Goal: Transaction & Acquisition: Obtain resource

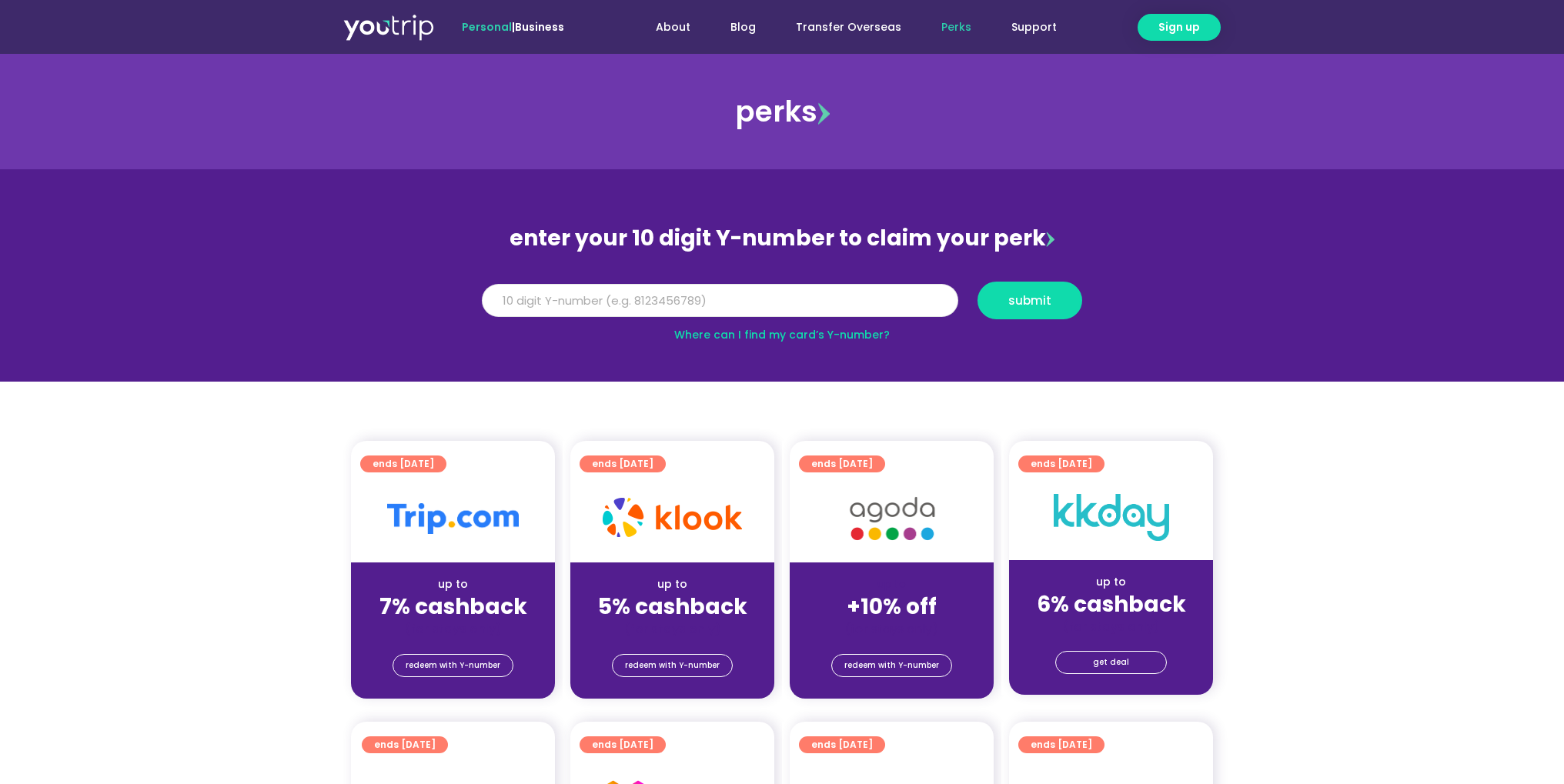
click at [659, 298] on input "Y Number" at bounding box center [720, 300] width 476 height 34
paste input "8104844245"
type input "8104844245"
click at [1043, 298] on span "submit" at bounding box center [1030, 300] width 43 height 11
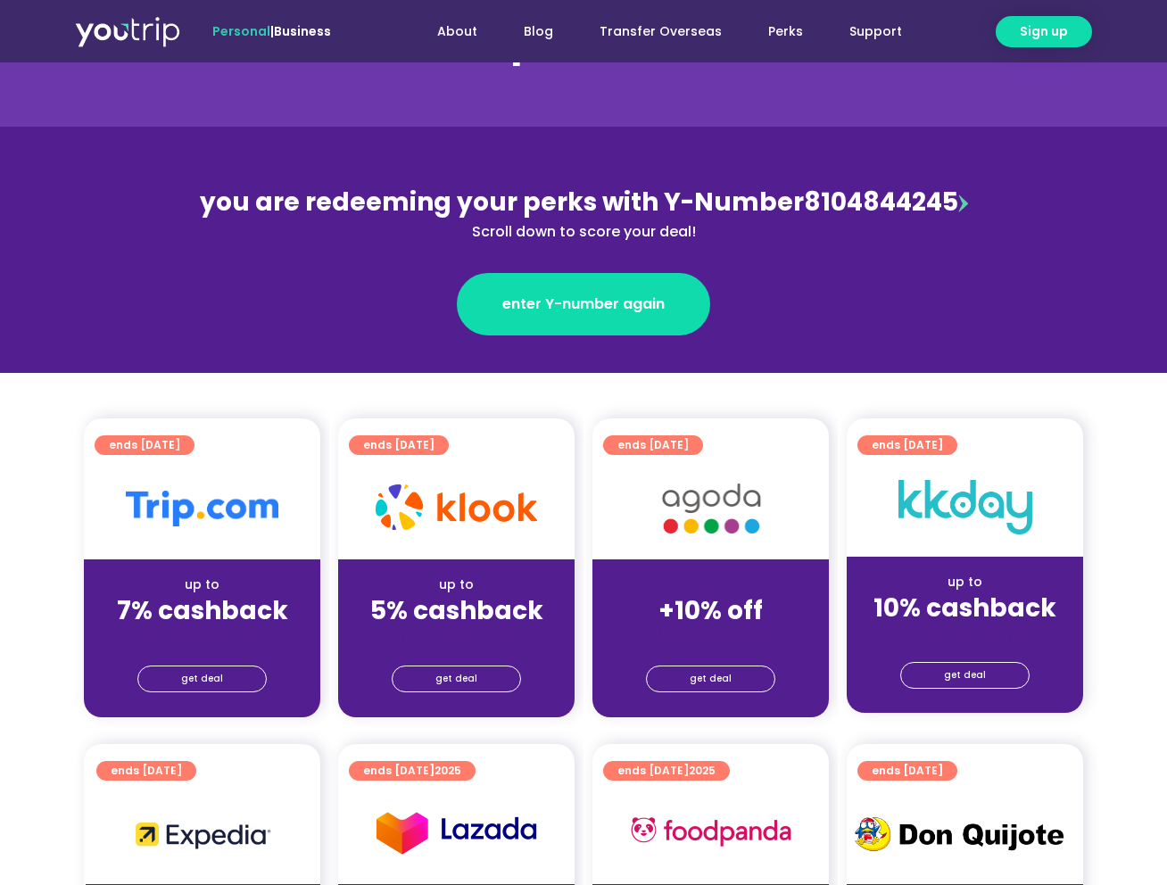
scroll to position [268, 0]
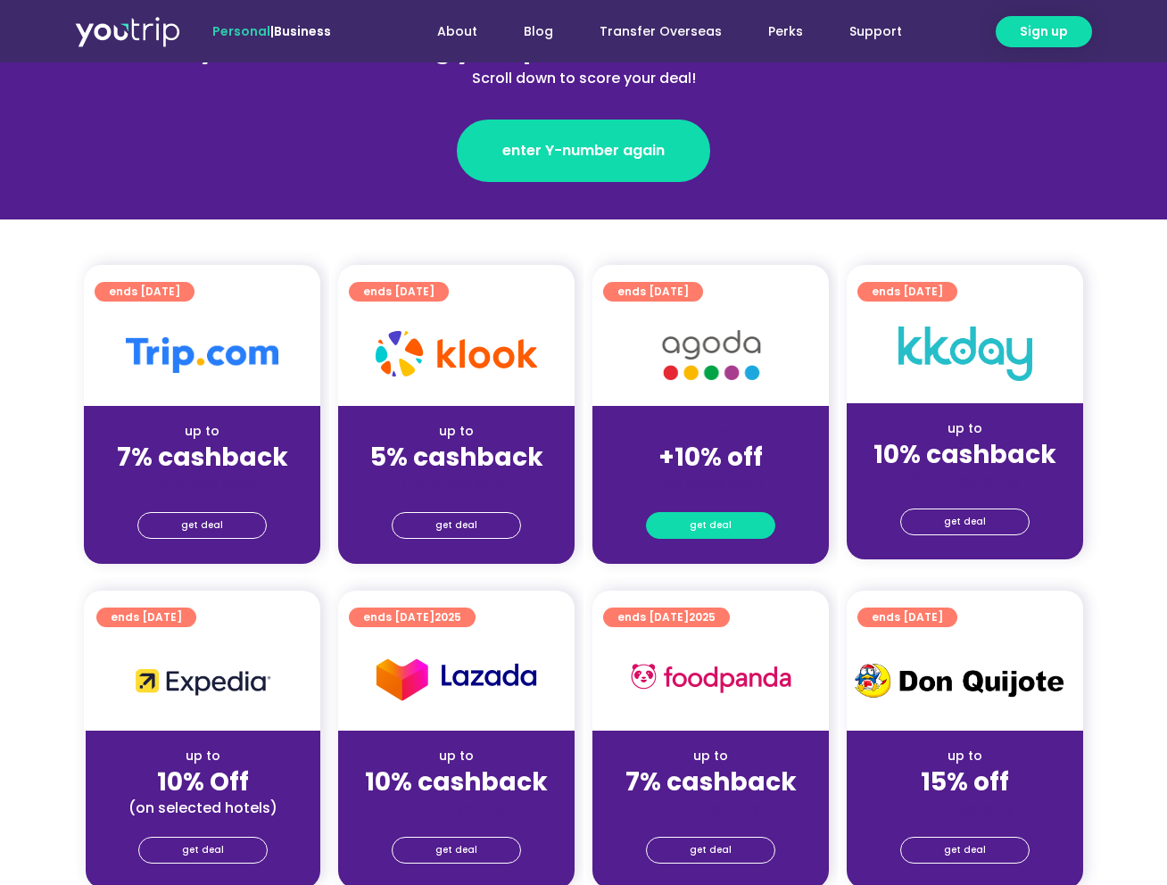
click at [726, 524] on span "get deal" at bounding box center [711, 525] width 42 height 25
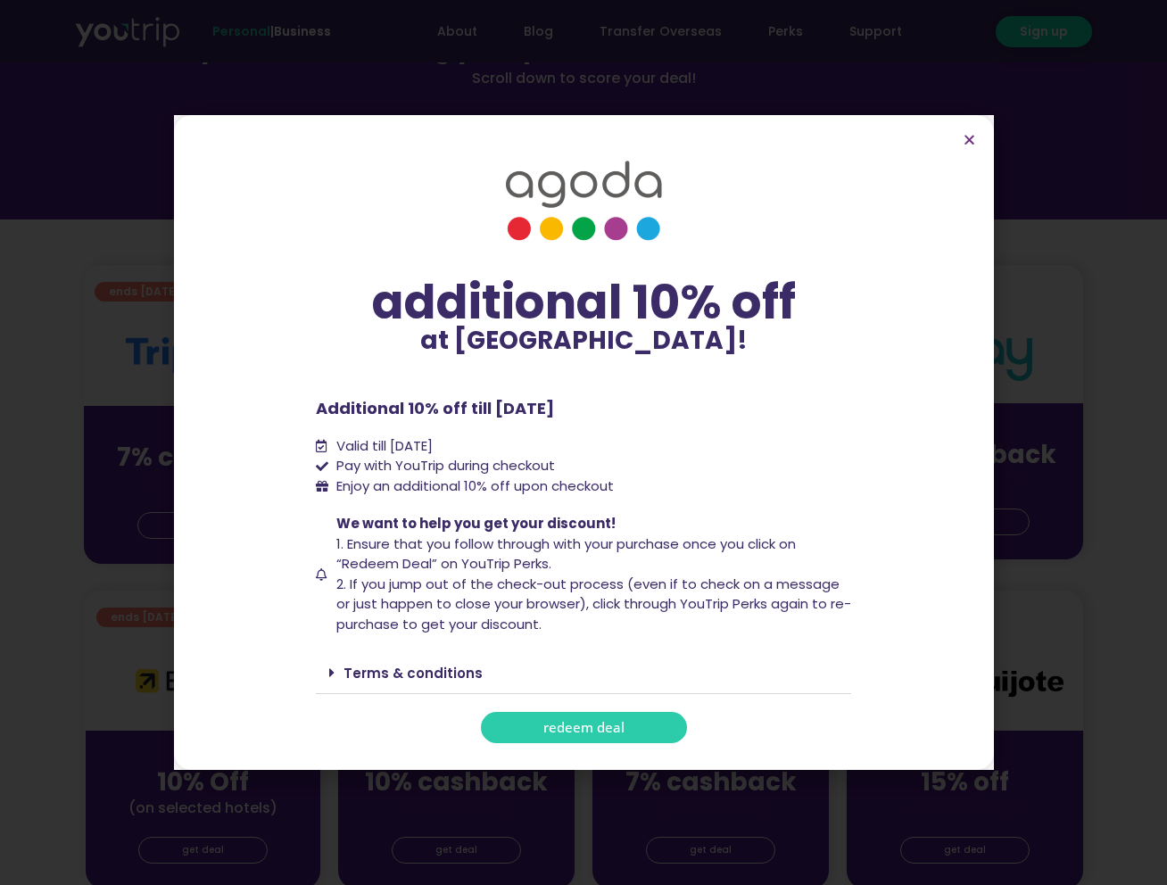
click at [414, 672] on link "Terms & conditions" at bounding box center [413, 673] width 139 height 19
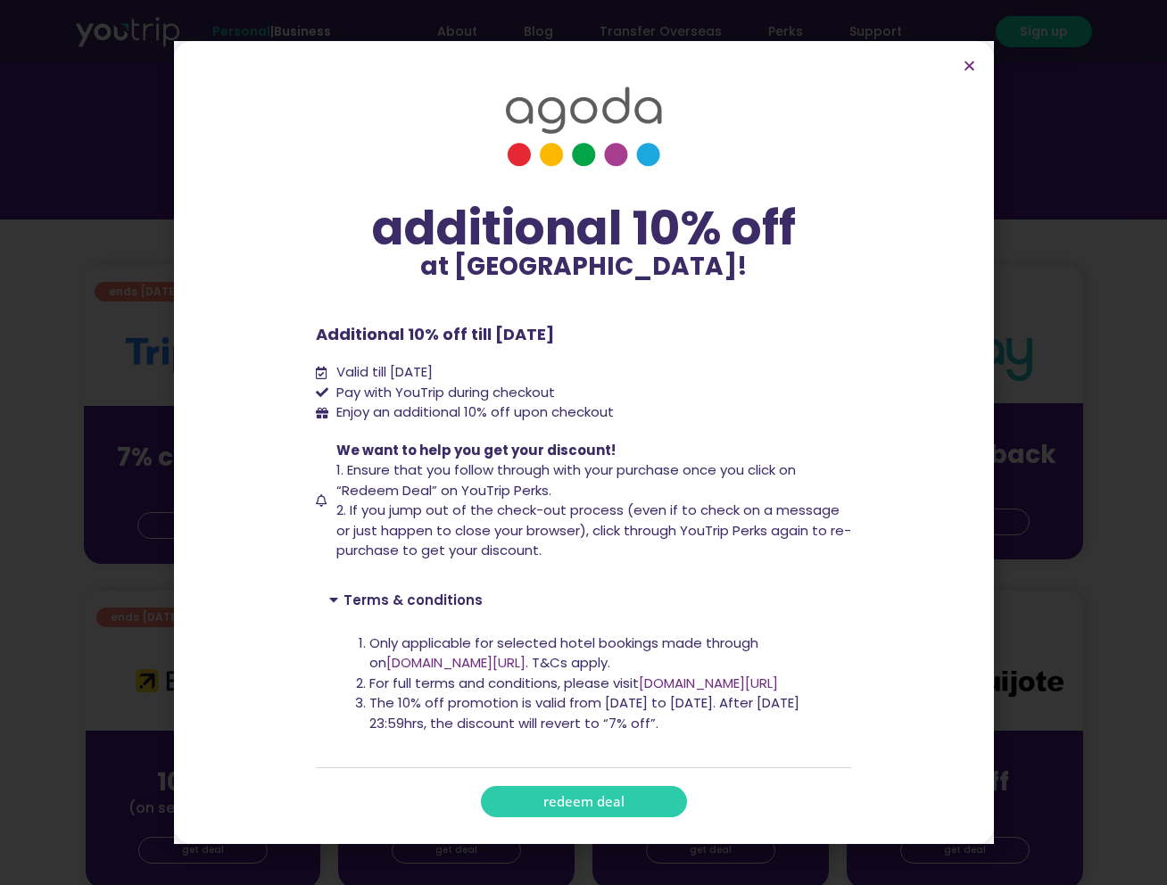
click at [625, 797] on link "redeem deal" at bounding box center [584, 801] width 206 height 31
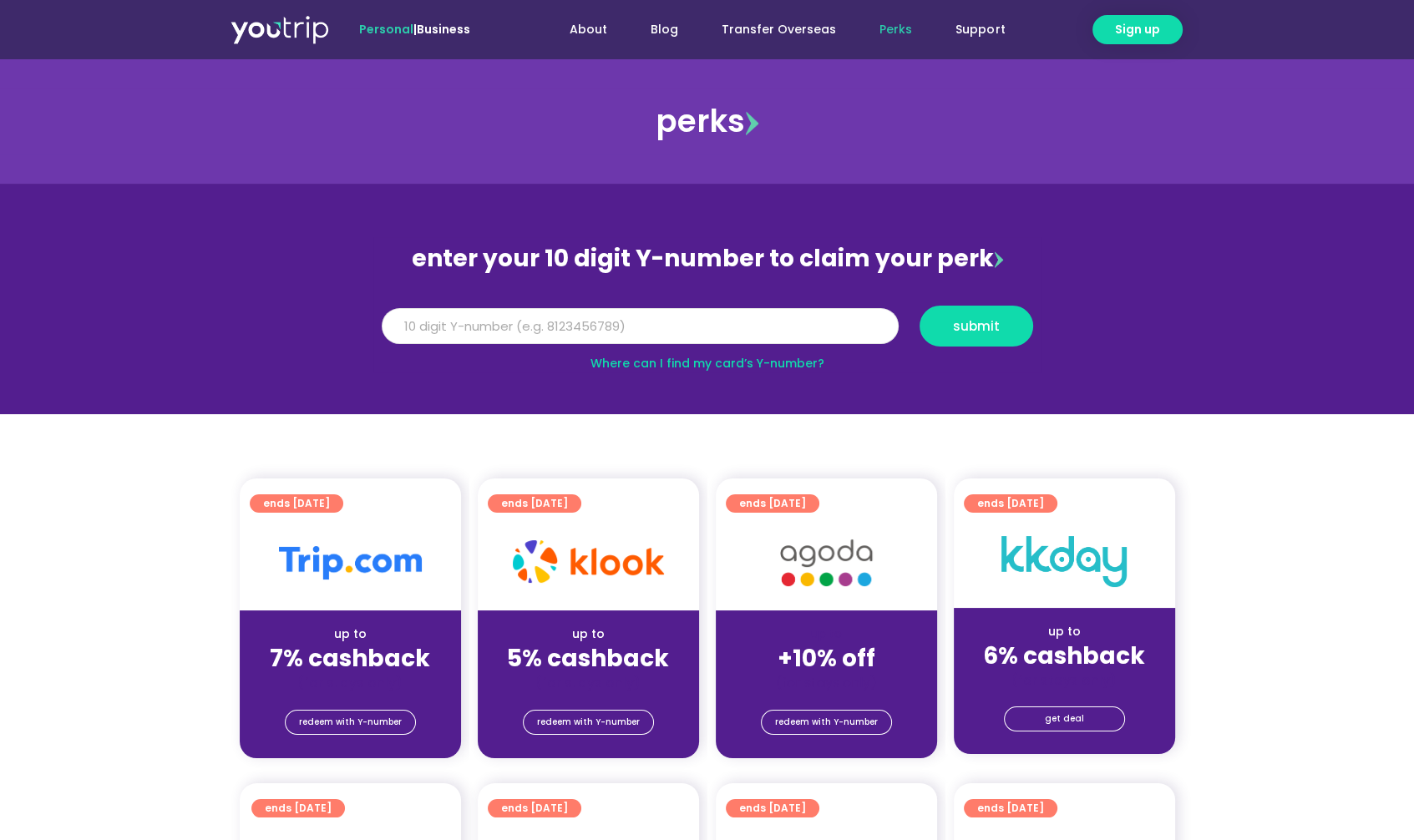
click at [707, 318] on input "Y Number" at bounding box center [640, 326] width 517 height 36
paste input "8104844245"
type input "8104844245"
click at [1002, 331] on span "submit" at bounding box center [976, 326] width 85 height 12
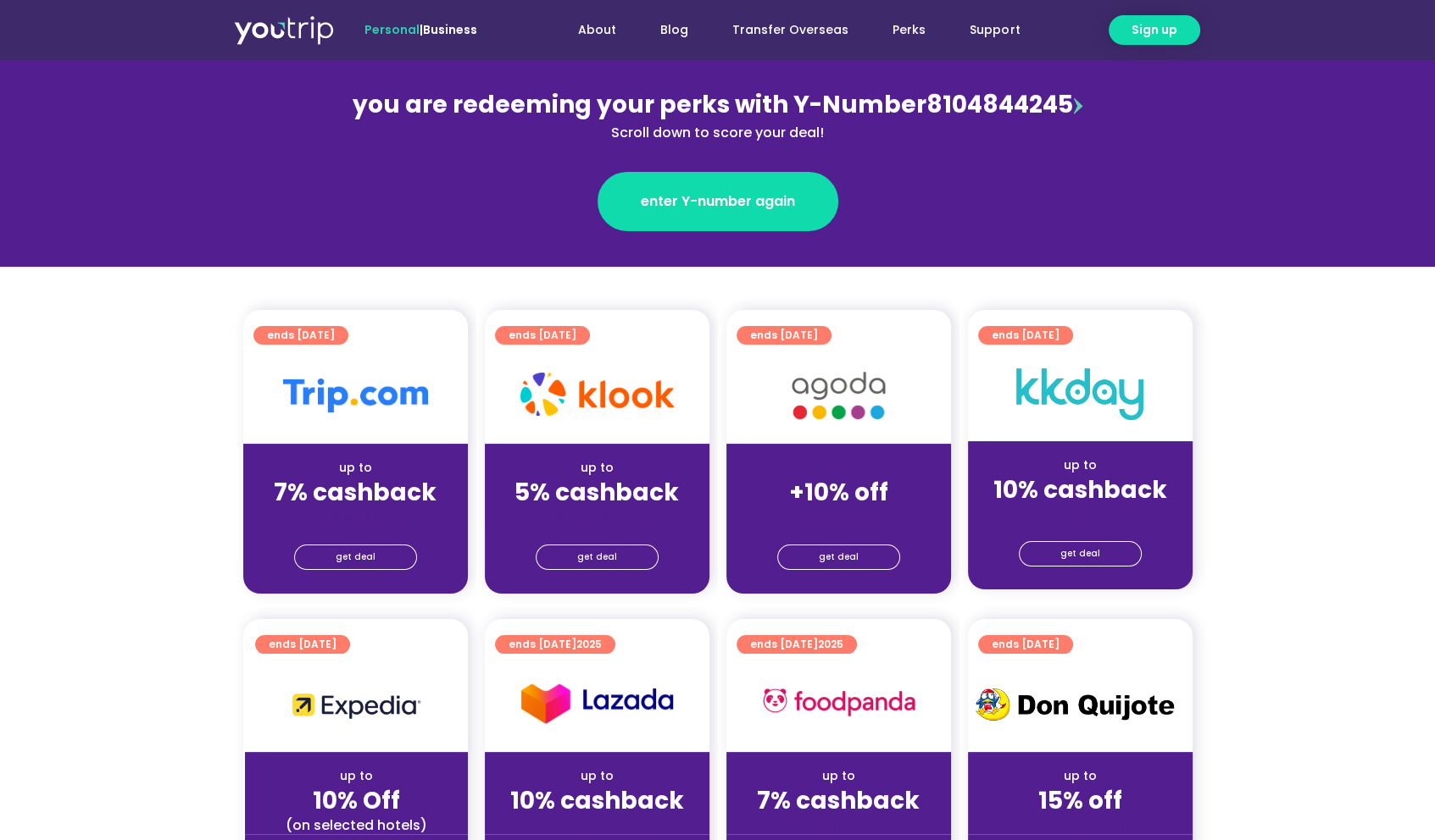
scroll to position [339, 0]
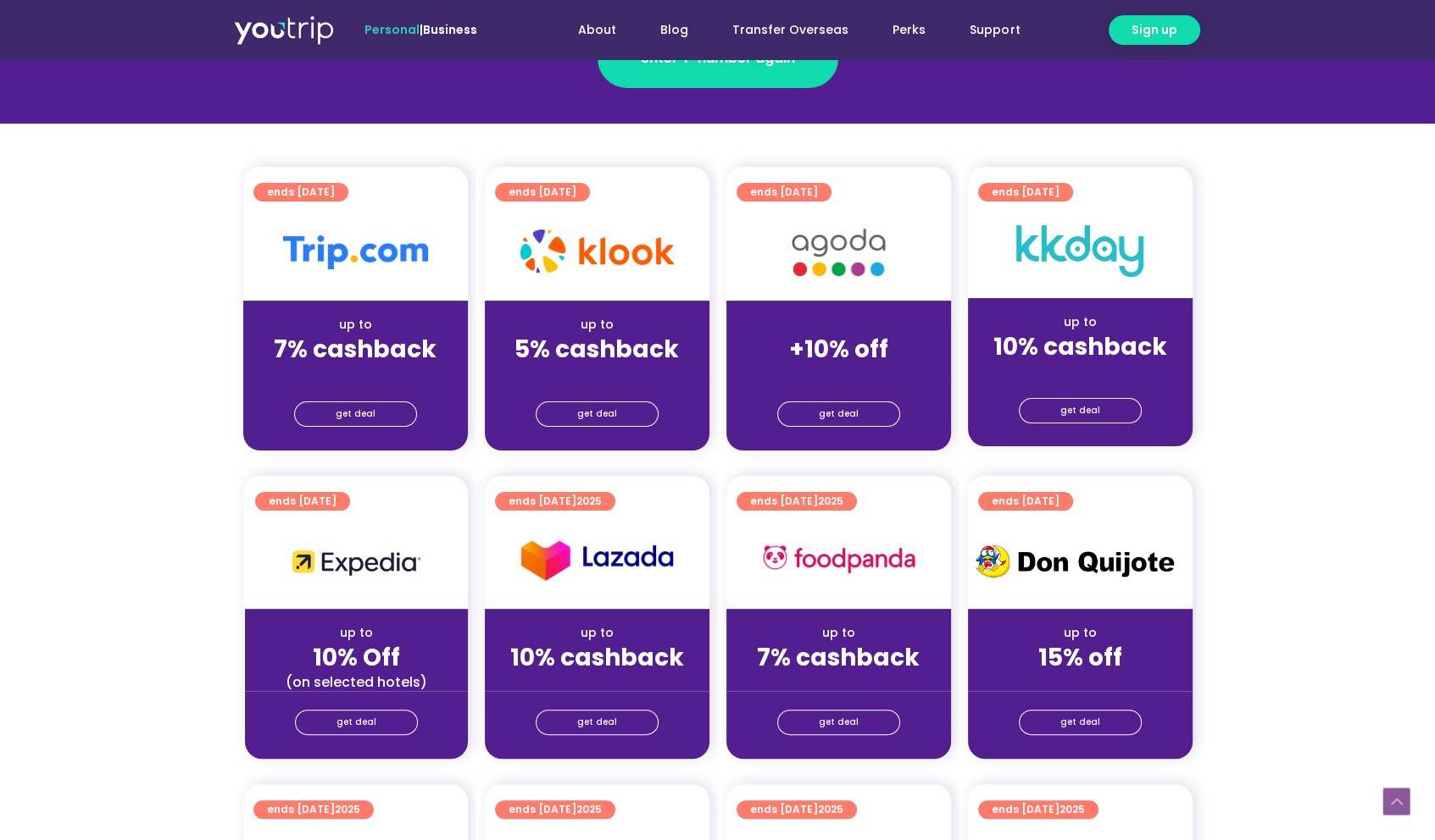
click at [873, 391] on div "get deal" at bounding box center [839, 416] width 224 height 67
click at [854, 425] on div "get deal" at bounding box center [839, 416] width 224 height 67
click at [861, 412] on link "get deal" at bounding box center [838, 414] width 123 height 26
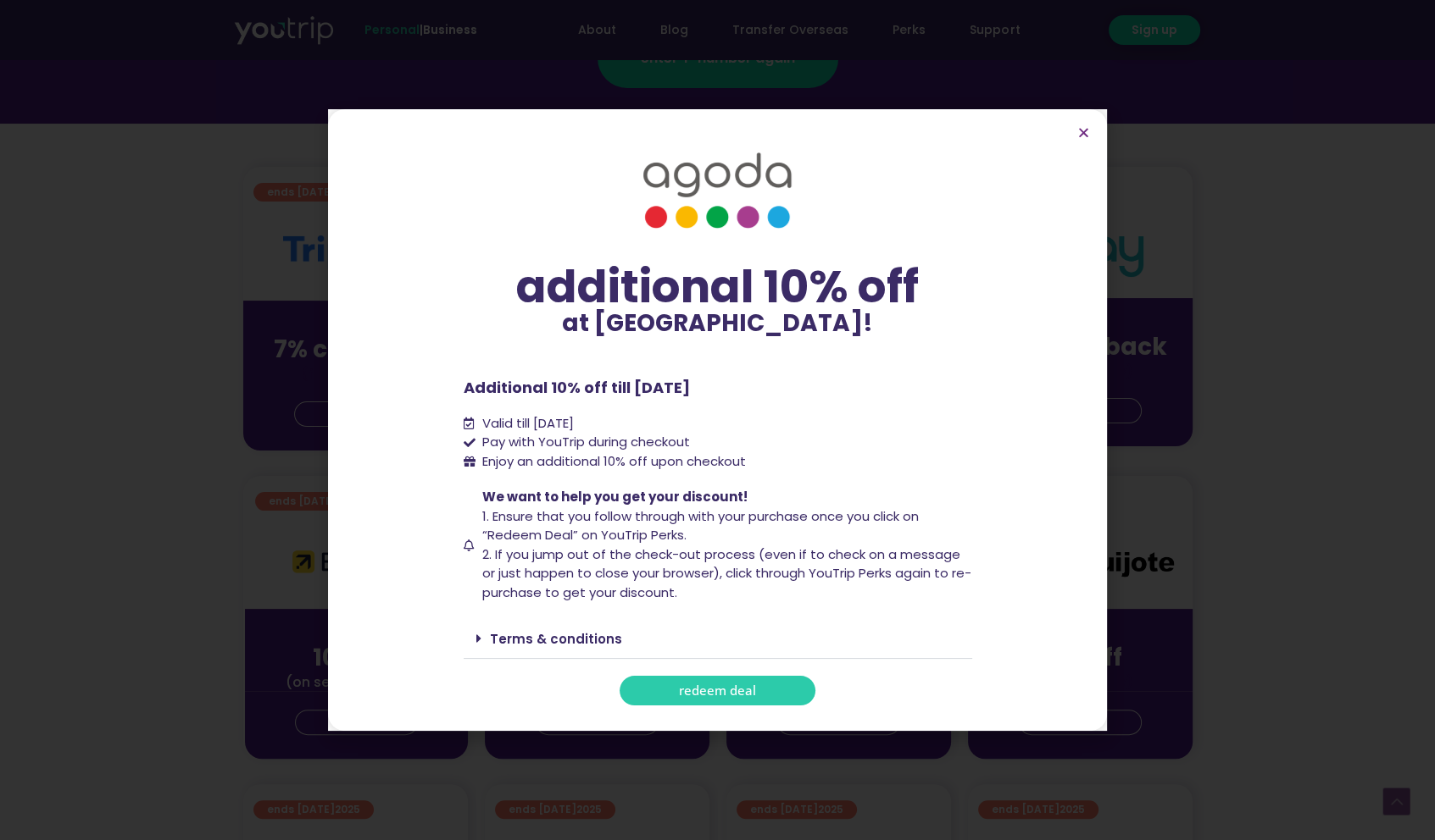
click at [743, 693] on span "redeem deal" at bounding box center [717, 690] width 77 height 12
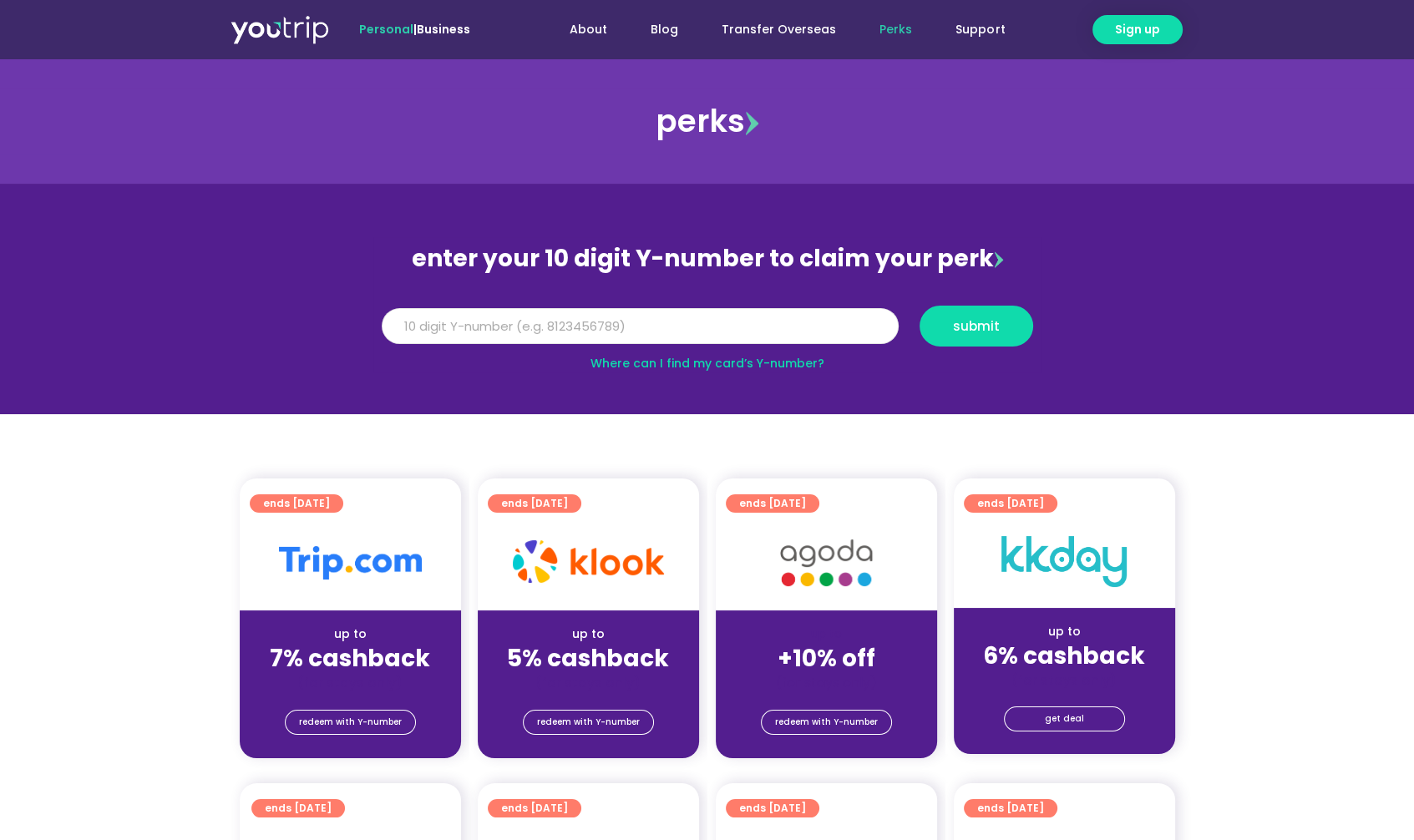
click at [705, 325] on input "Y Number" at bounding box center [640, 326] width 517 height 36
paste input "8104844245"
type input "8104844245"
click at [1004, 330] on span "submit" at bounding box center [976, 326] width 85 height 12
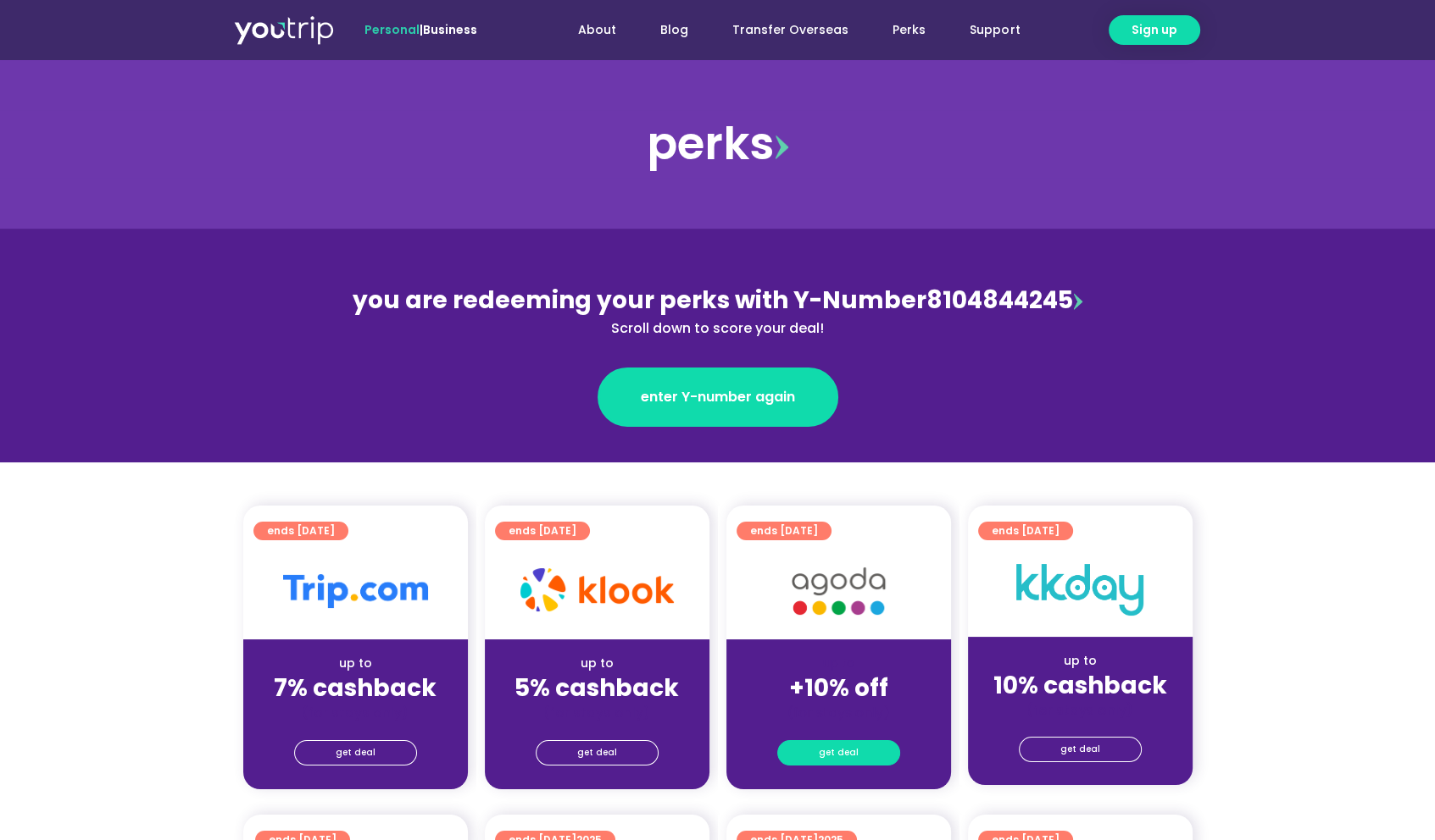
click at [867, 756] on link "get deal" at bounding box center [838, 753] width 123 height 26
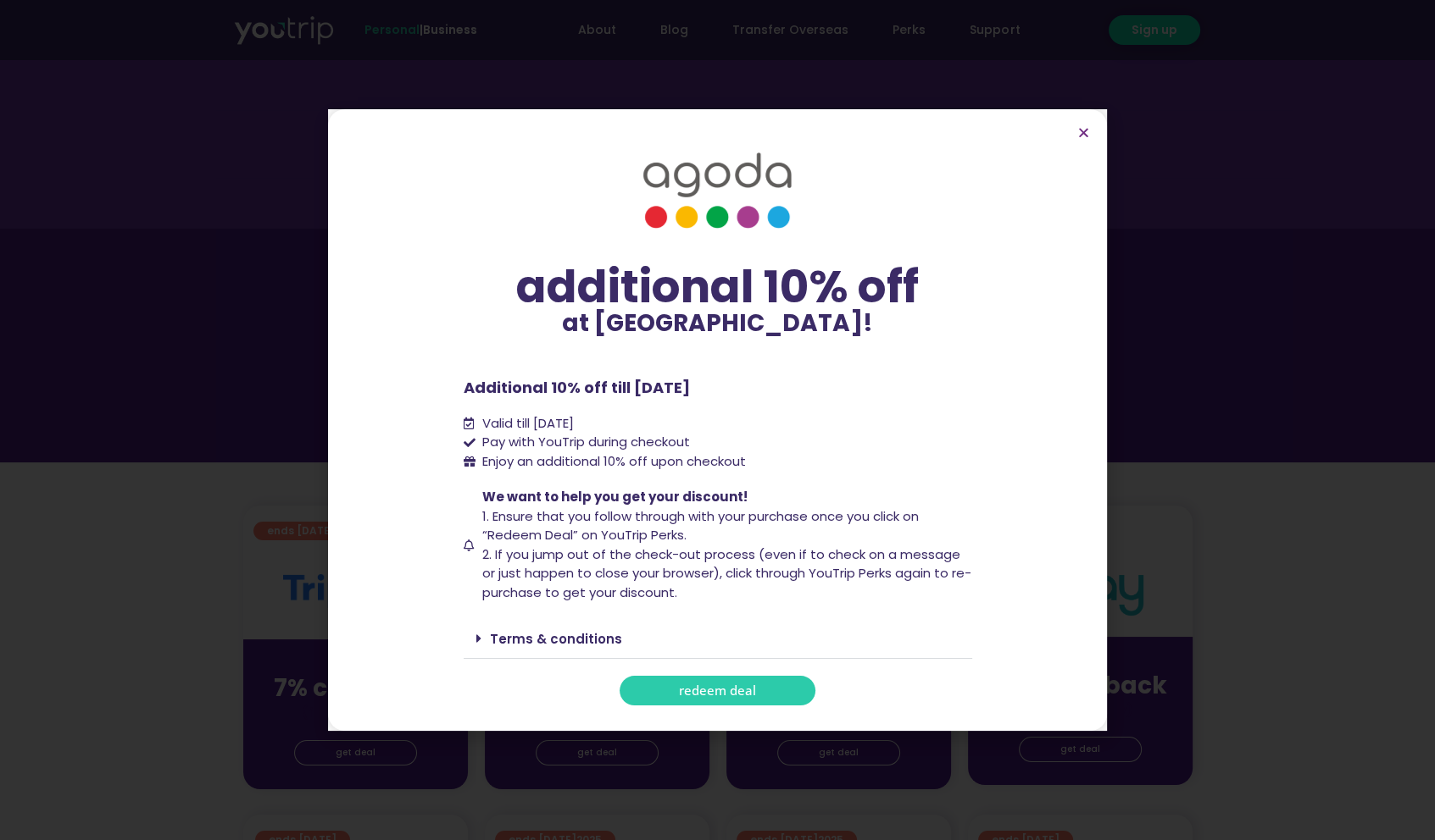
click at [587, 650] on div "Terms & conditions" at bounding box center [717, 639] width 508 height 40
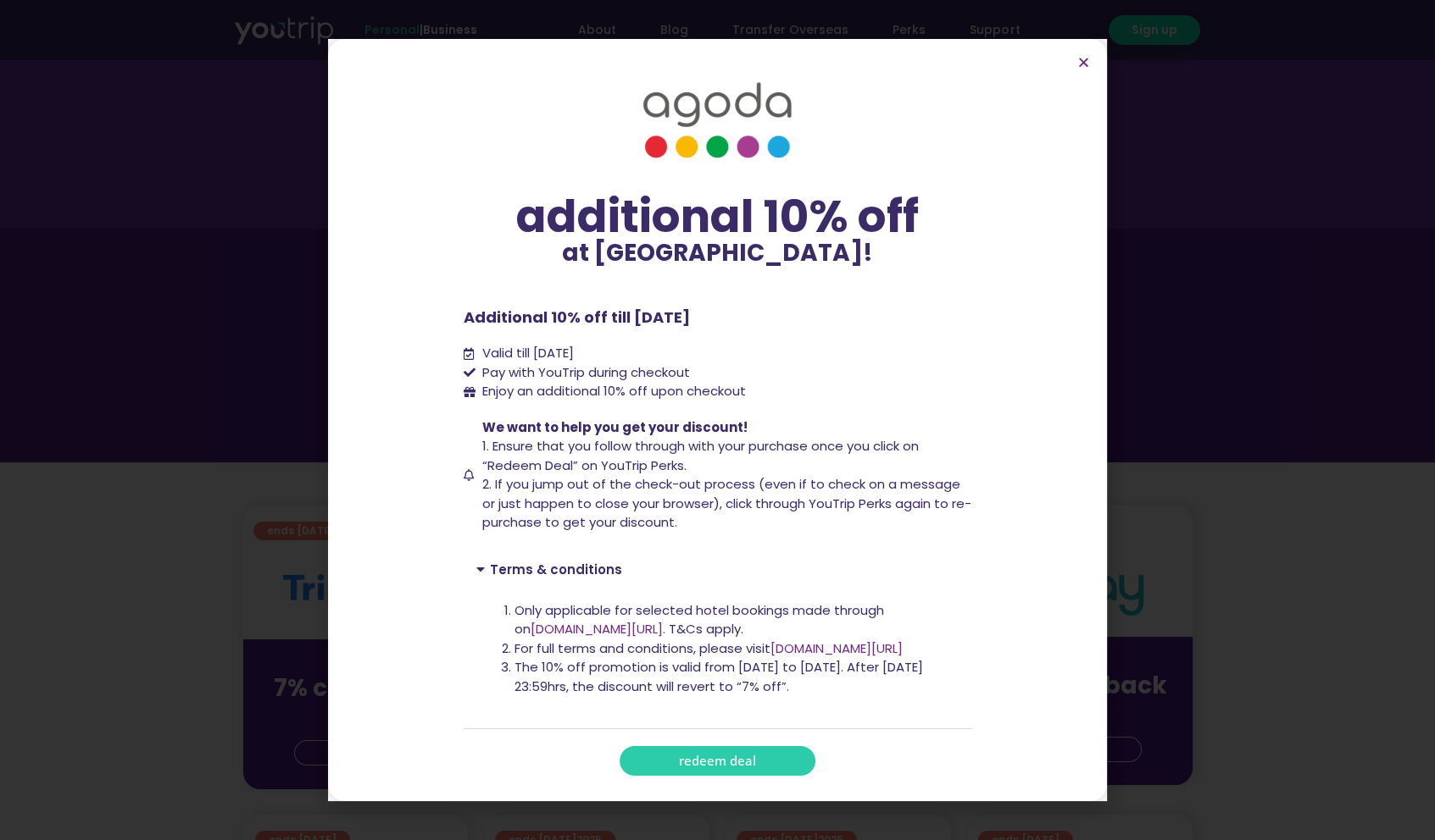
click at [1086, 72] on section "additional 10% off at Agoda! additional 10% off at Agoda! Additional 10% off ti…" at bounding box center [717, 420] width 779 height 762
click at [1089, 62] on icon "Close" at bounding box center [1083, 62] width 12 height 12
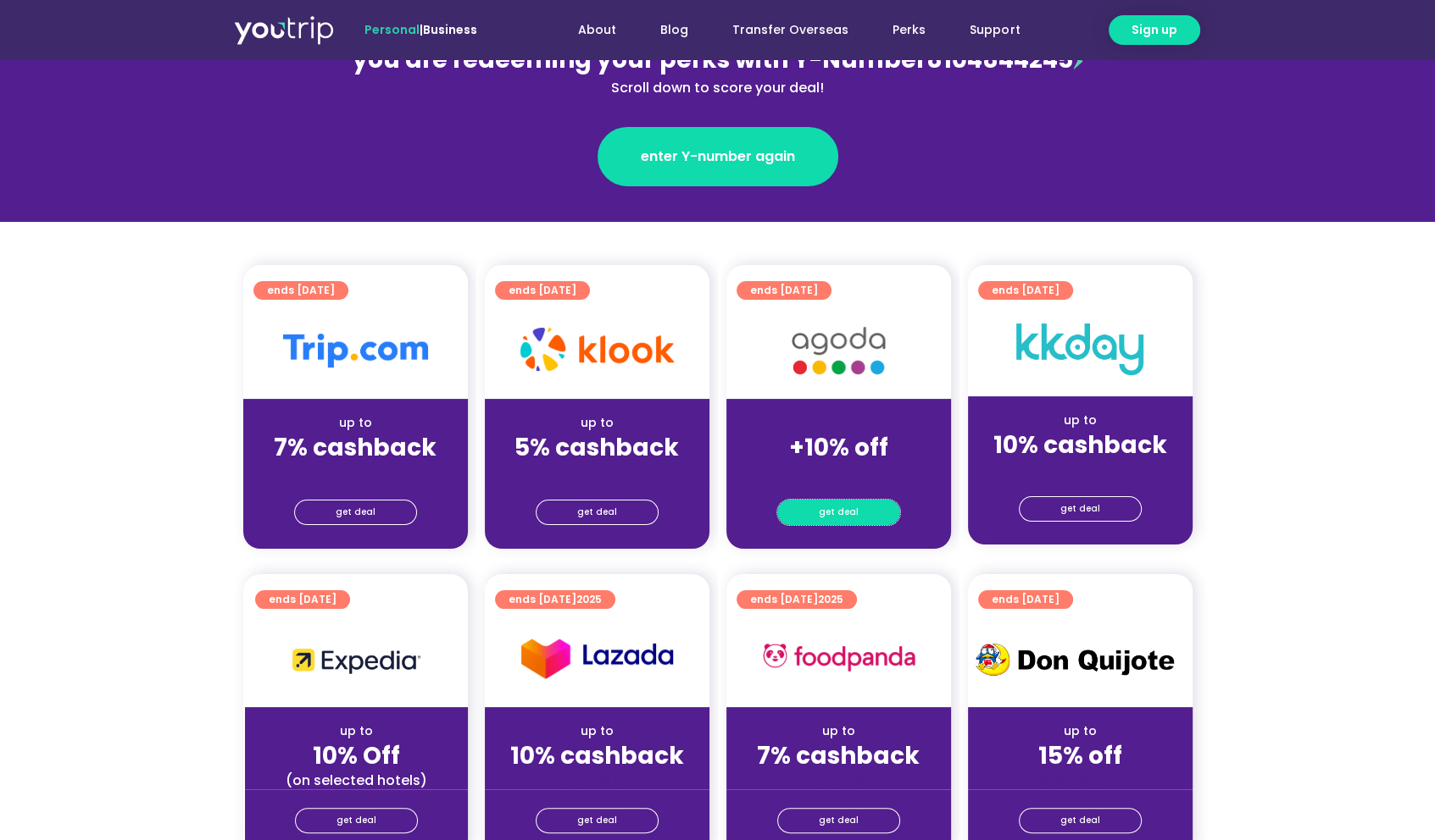
scroll to position [254, 0]
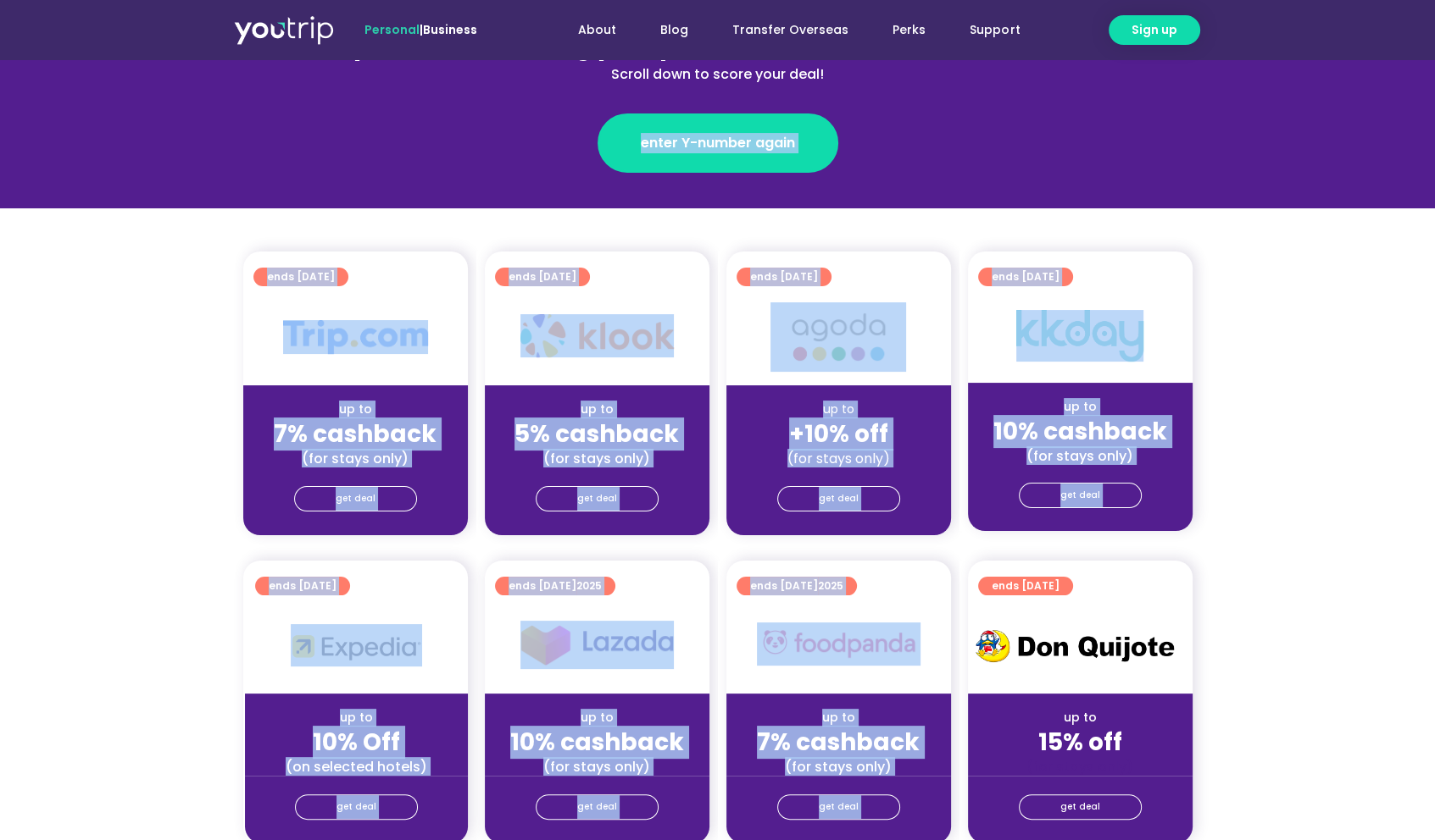
drag, startPoint x: 86, startPoint y: 177, endPoint x: 984, endPoint y: 562, distance: 977.1
click at [1320, 340] on section "ends 30 Sep 2025 up to 7% cashback (for stays only) get deal ends 31 Dec 2025 u…" at bounding box center [717, 403] width 1435 height 304
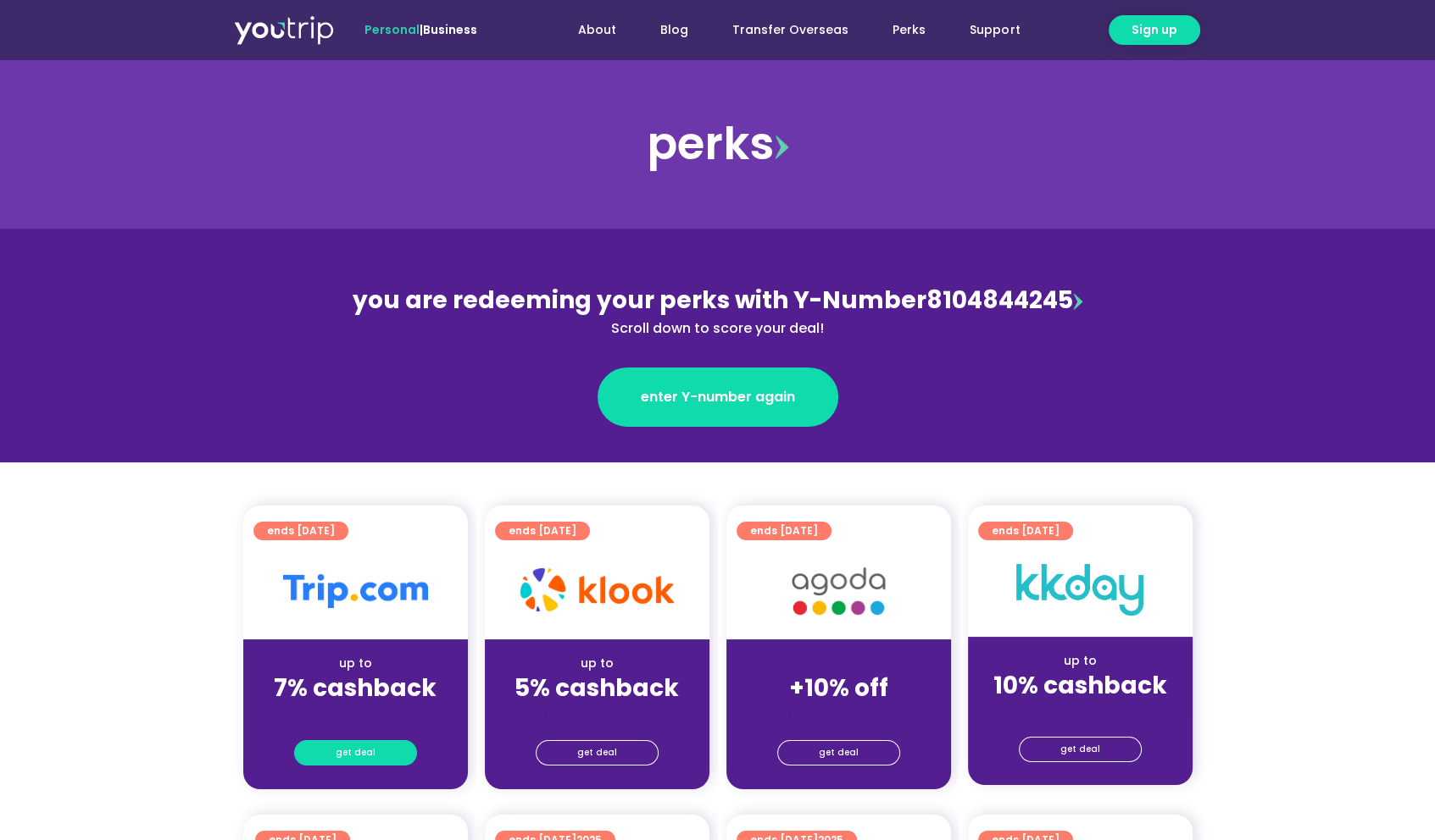
click at [359, 752] on span "get deal" at bounding box center [355, 753] width 40 height 24
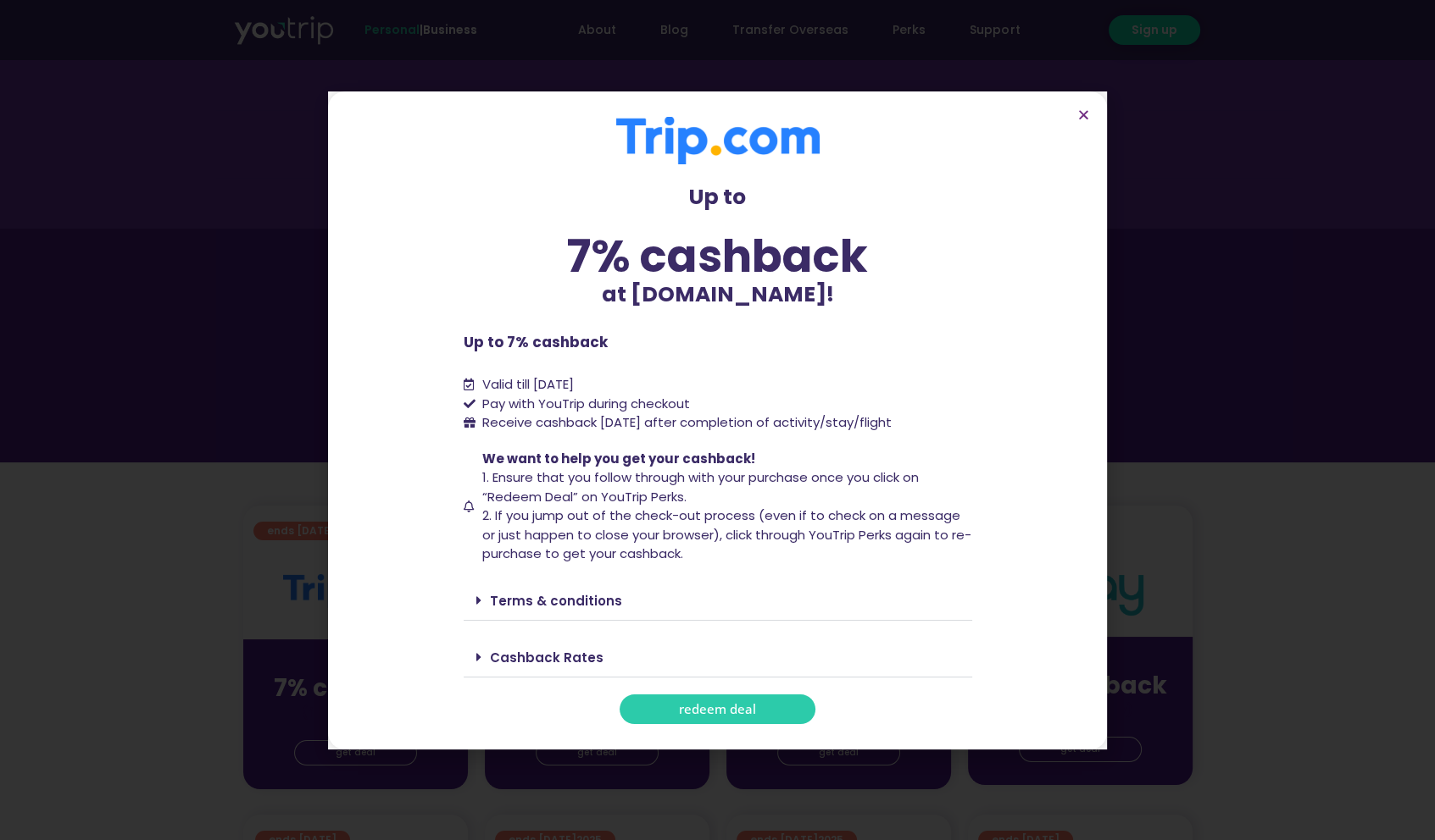
click at [715, 703] on span "redeem deal" at bounding box center [717, 709] width 77 height 12
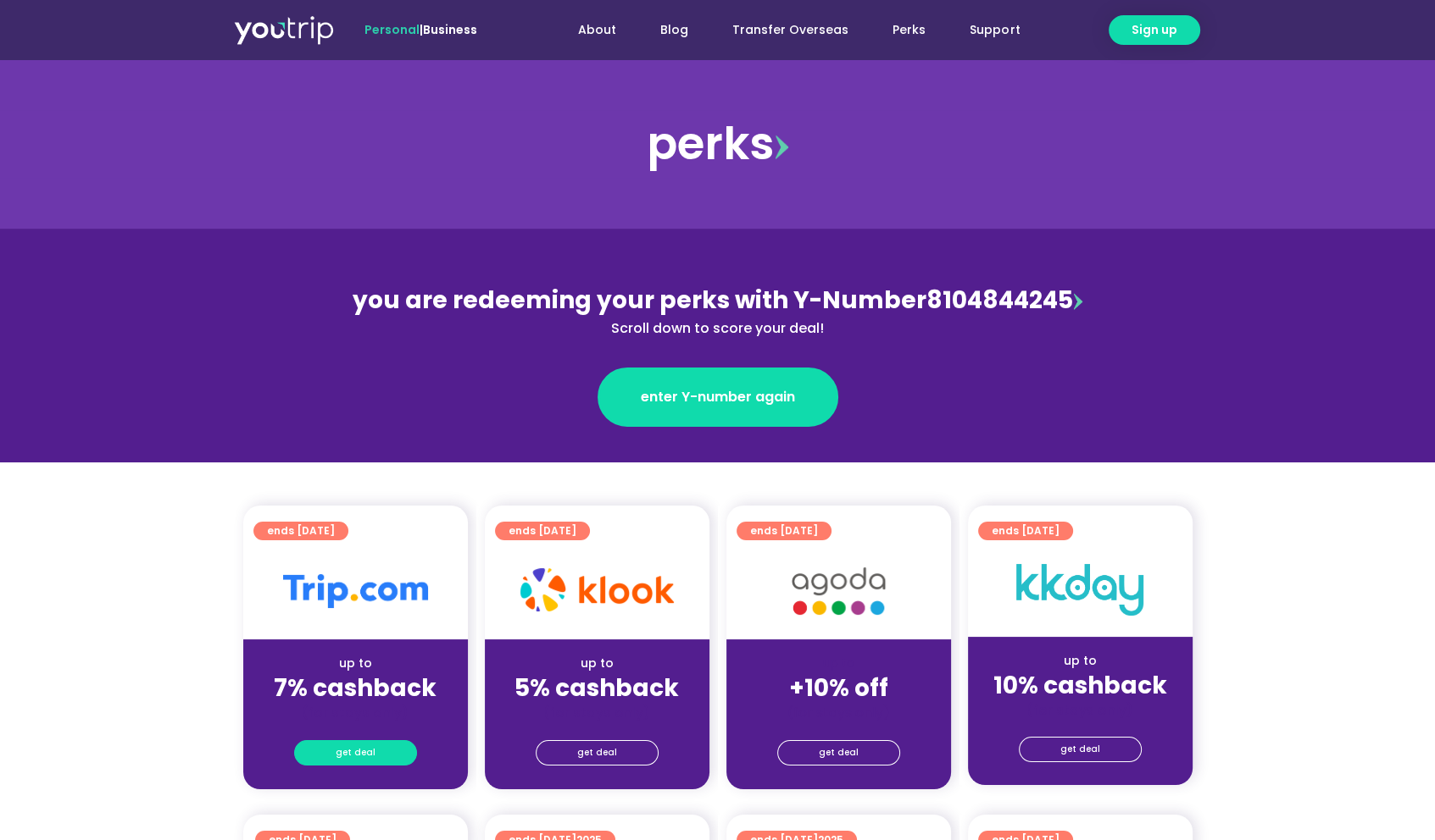
click at [356, 753] on span "get deal" at bounding box center [355, 753] width 40 height 24
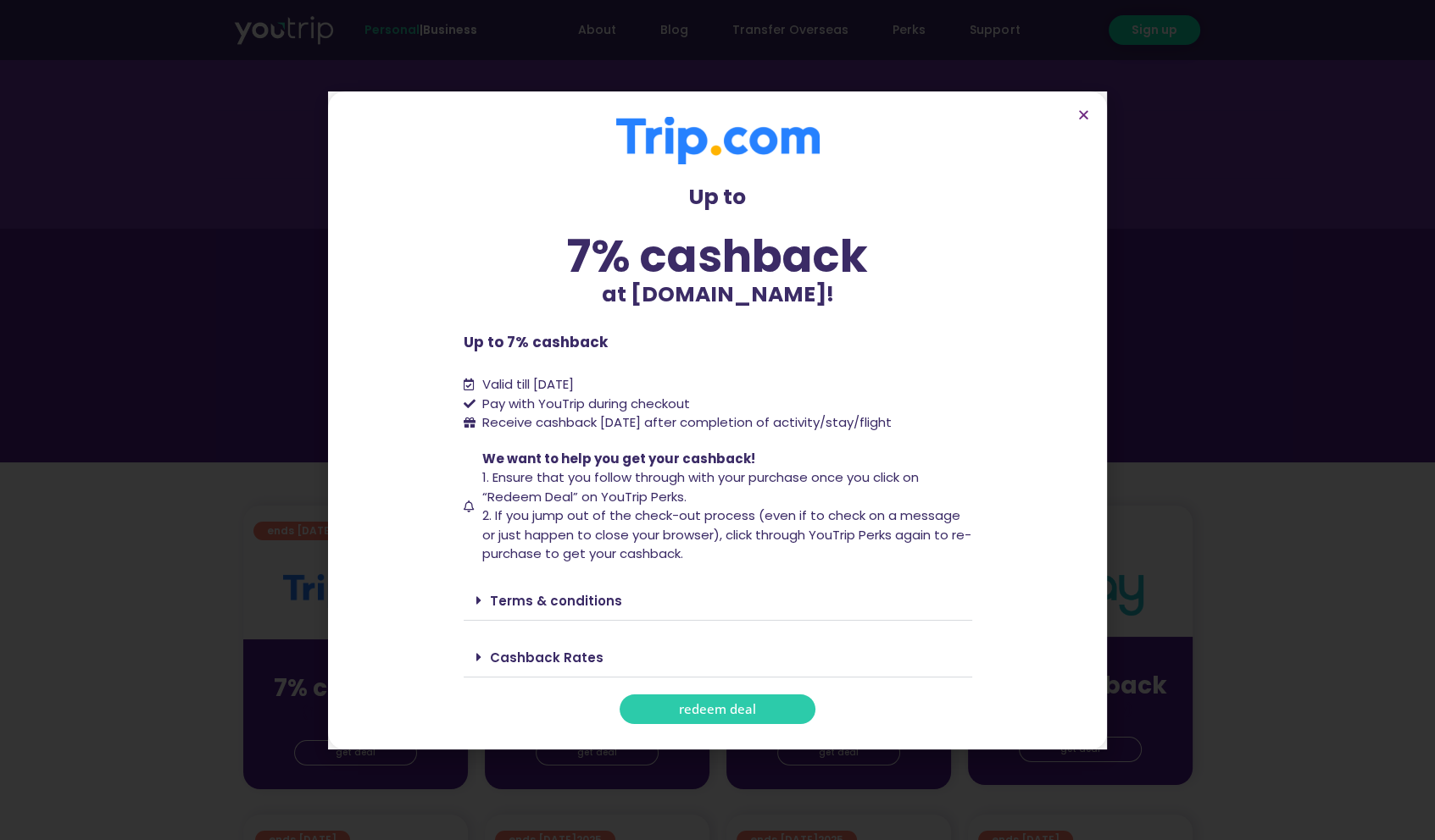
click at [726, 708] on span "redeem deal" at bounding box center [717, 709] width 77 height 12
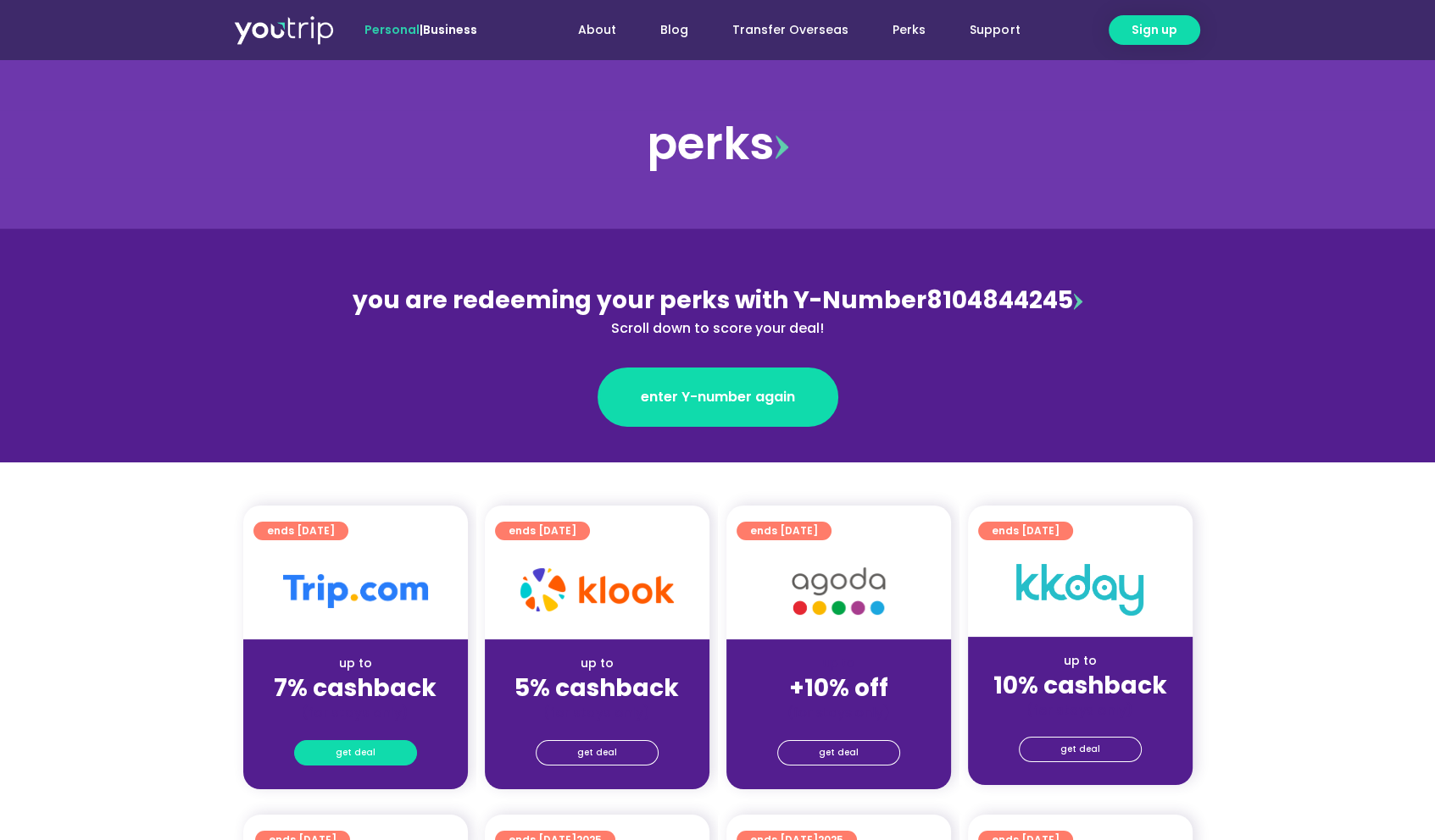
click at [369, 750] on span "get deal" at bounding box center [355, 753] width 40 height 24
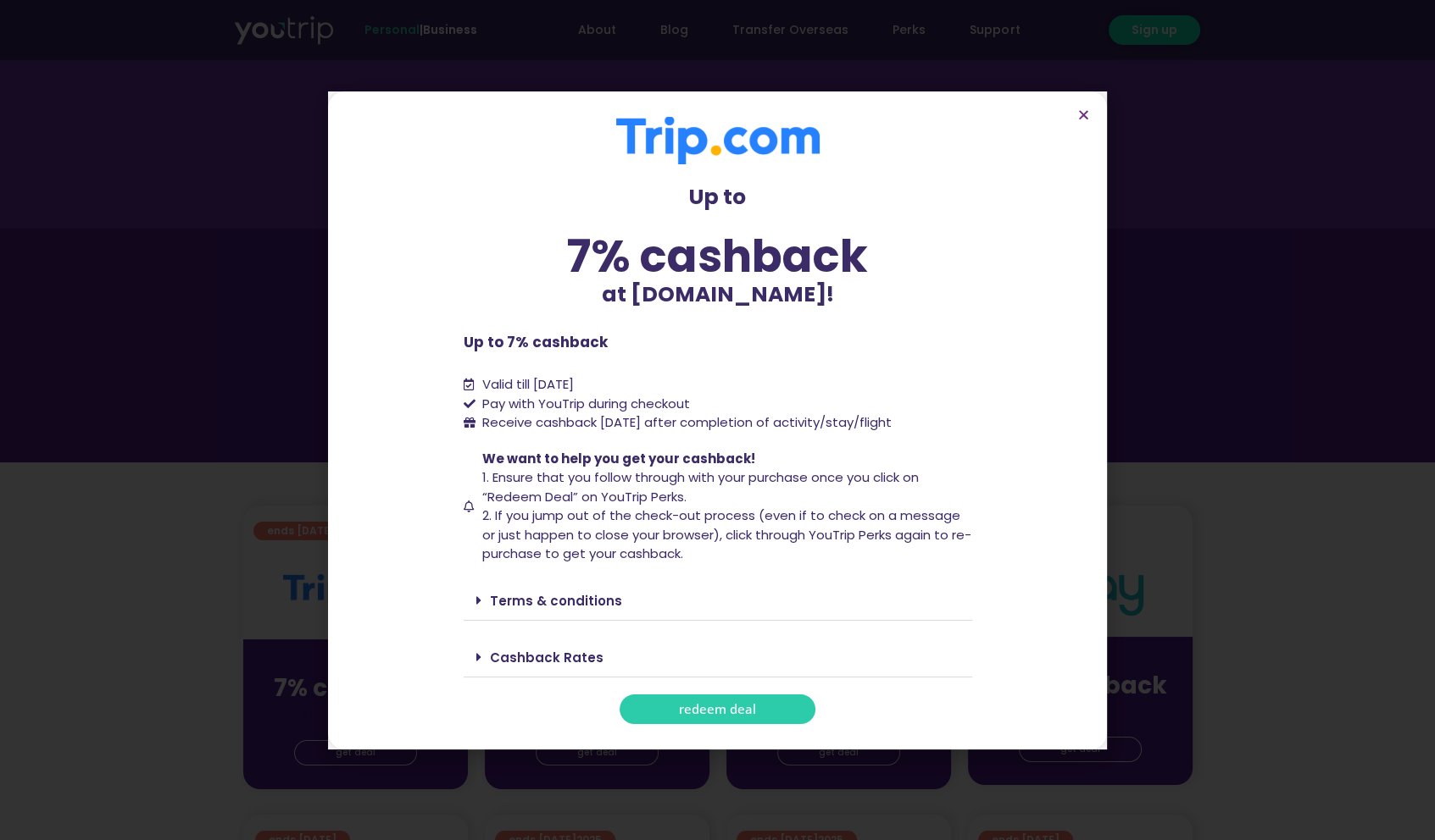
click at [572, 657] on link "Cashback Rates" at bounding box center [547, 658] width 114 height 18
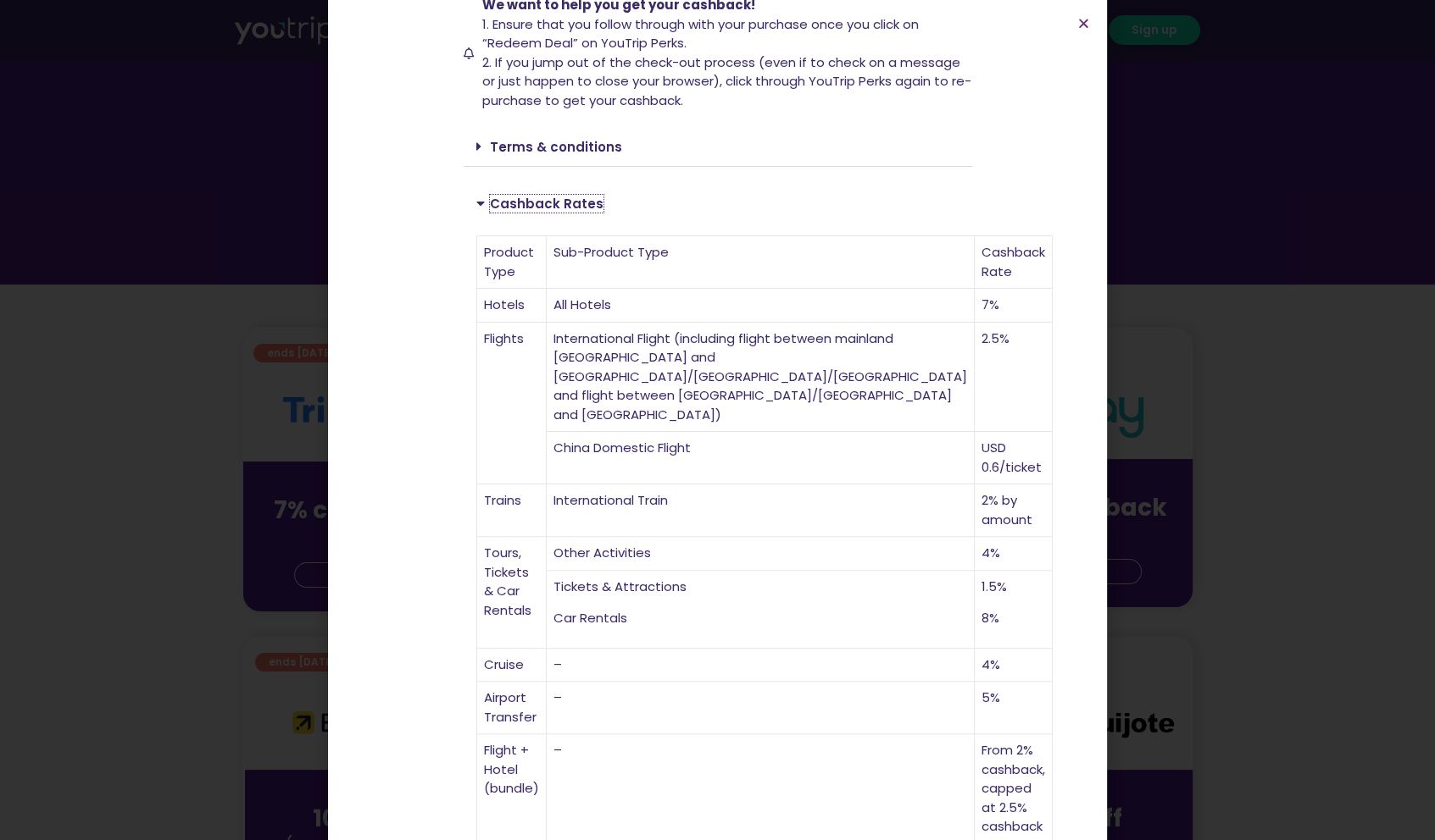
scroll to position [254, 0]
